Goal: Answer question/provide support

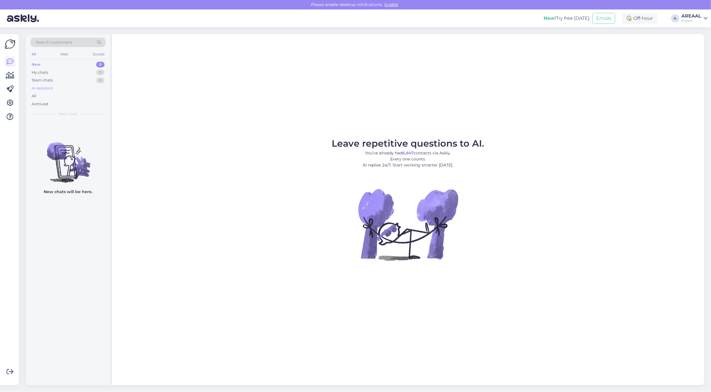
click at [88, 91] on div "AI Assistant" at bounding box center [67, 88] width 75 height 8
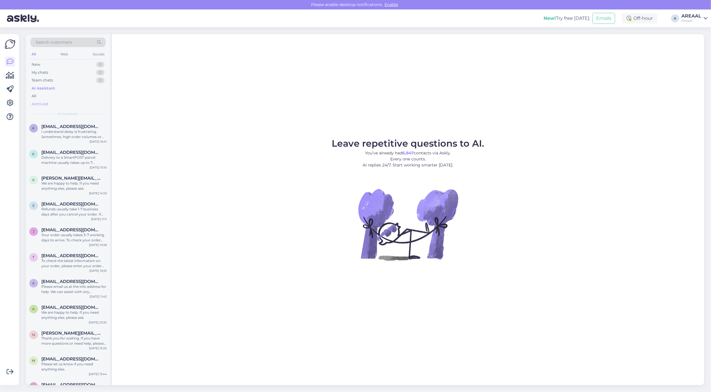
click at [83, 103] on div "Archived" at bounding box center [67, 104] width 75 height 8
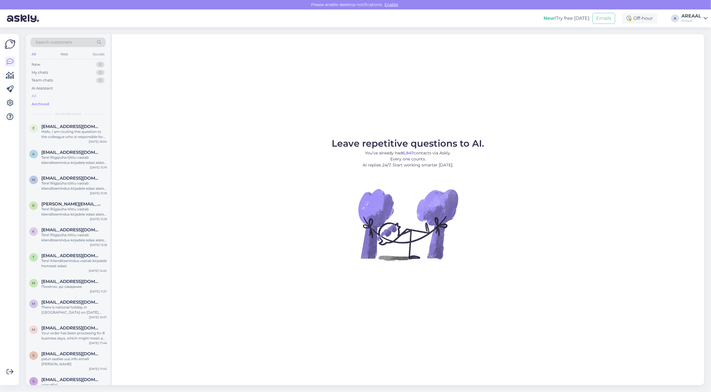
click at [81, 98] on div "All" at bounding box center [67, 96] width 75 height 8
click at [84, 138] on div "I understand delay is frustrating. Sometimes, high order volumes or supply chai…" at bounding box center [74, 134] width 66 height 10
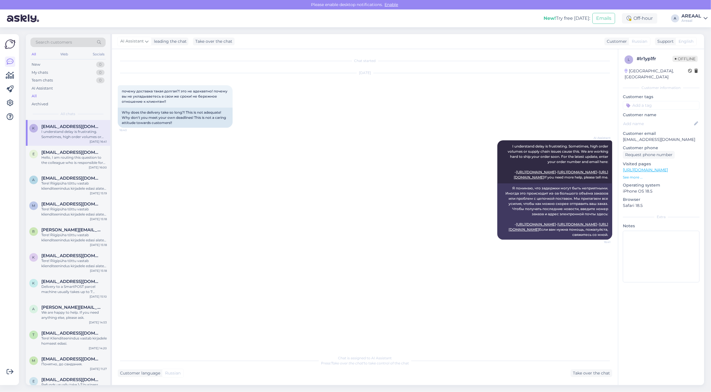
click at [266, 164] on div "AI Assistant I understand delay is frustrating. Sometimes, high order volumes o…" at bounding box center [365, 190] width 495 height 112
click at [265, 57] on div "Chat started [DATE] почему доставка такая долгая?! это не адекватно! почему вы …" at bounding box center [368, 201] width 500 height 292
click at [265, 88] on div "[DATE] почему доставка такая долгая?! это не адекватно! почему вы не укладывает…" at bounding box center [365, 100] width 495 height 67
click at [660, 137] on p "[EMAIL_ADDRESS][DOMAIN_NAME]" at bounding box center [661, 140] width 77 height 6
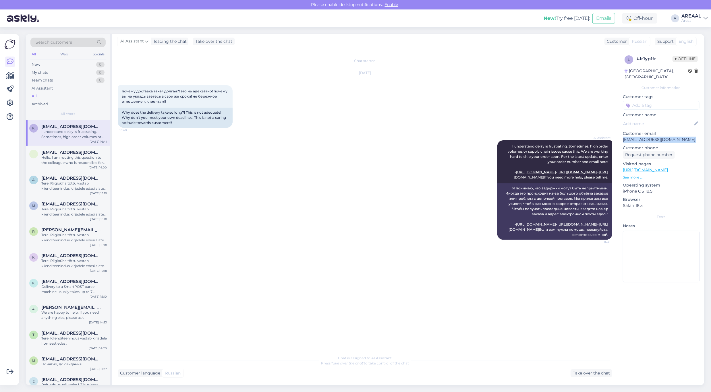
click at [660, 137] on p "[EMAIL_ADDRESS][DOMAIN_NAME]" at bounding box center [661, 140] width 77 height 6
copy p "[EMAIL_ADDRESS][DOMAIN_NAME]"
click at [402, 163] on div "AI Assistant I understand delay is frustrating. Sometimes, high order volumes o…" at bounding box center [365, 190] width 495 height 112
click at [295, 166] on div "AI Assistant I understand delay is frustrating. Sometimes, high order volumes o…" at bounding box center [365, 190] width 495 height 112
click at [77, 97] on div "All" at bounding box center [67, 96] width 75 height 8
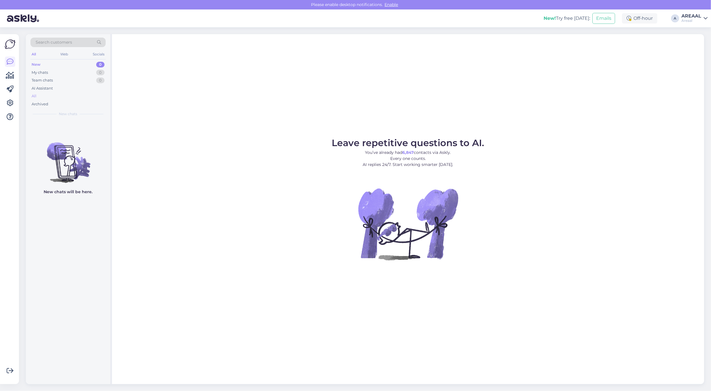
click at [87, 96] on div "All" at bounding box center [67, 96] width 75 height 8
